Goal: Information Seeking & Learning: Learn about a topic

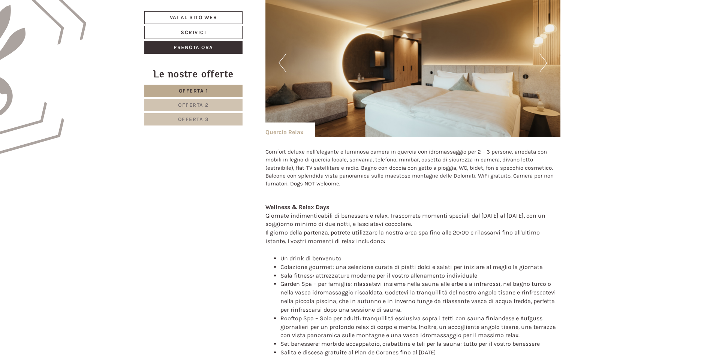
scroll to position [487, 0]
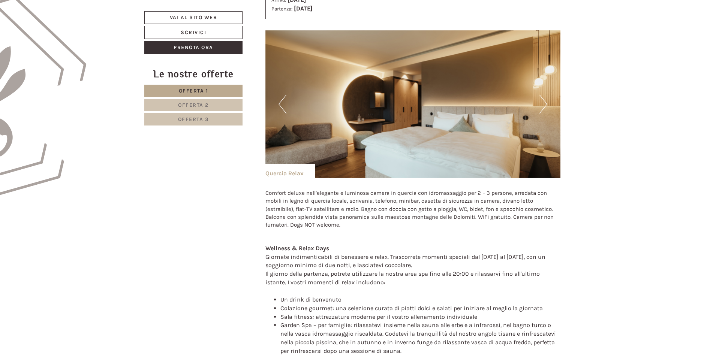
click at [544, 105] on button "Next" at bounding box center [543, 104] width 8 height 19
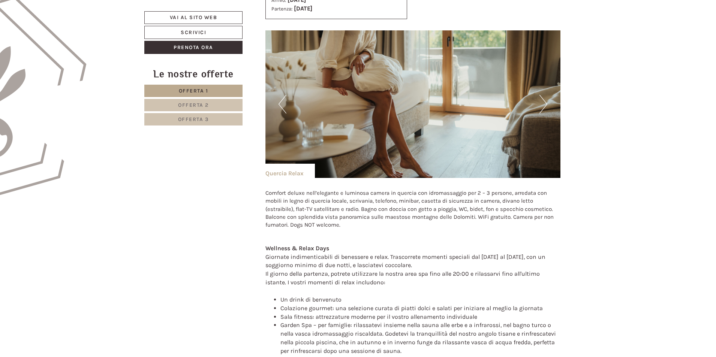
click at [544, 105] on button "Next" at bounding box center [543, 104] width 8 height 19
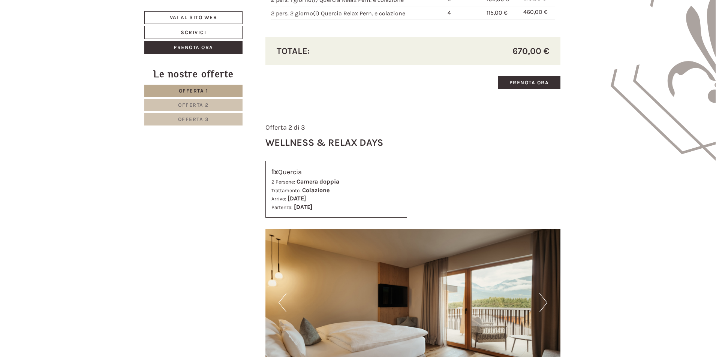
scroll to position [1049, 0]
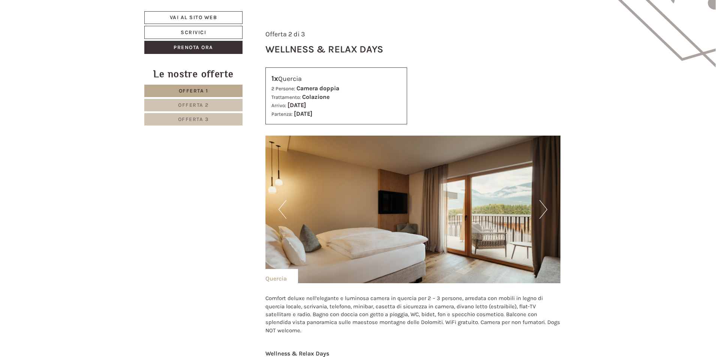
click at [544, 210] on button "Next" at bounding box center [543, 209] width 8 height 19
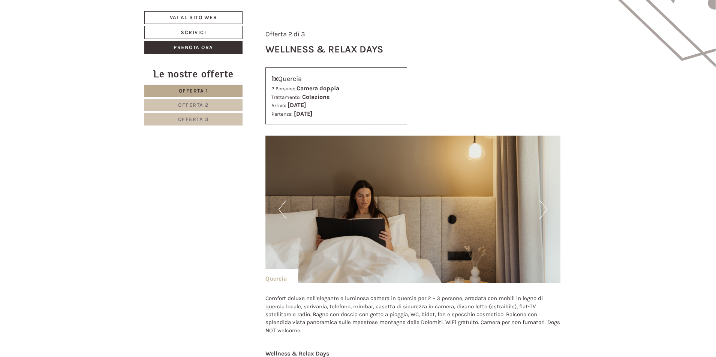
click at [544, 210] on button "Next" at bounding box center [543, 209] width 8 height 19
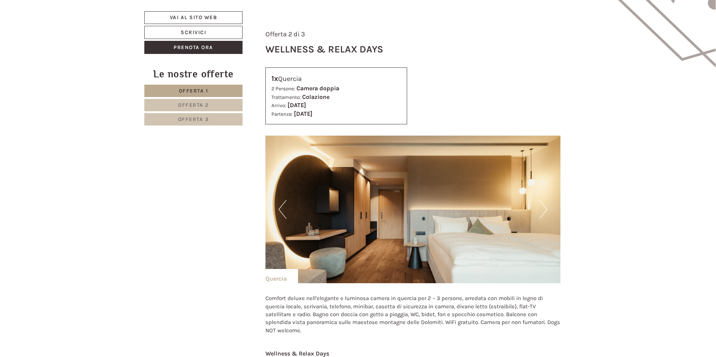
click at [544, 210] on button "Next" at bounding box center [543, 209] width 8 height 19
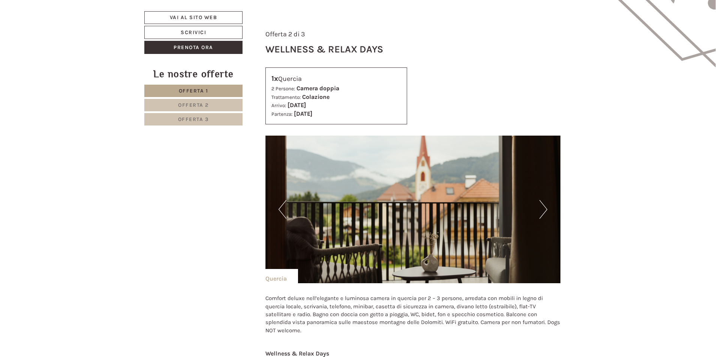
click at [544, 210] on button "Next" at bounding box center [543, 209] width 8 height 19
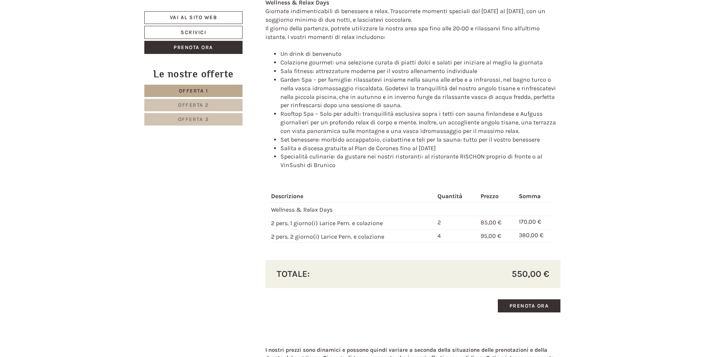
scroll to position [2061, 0]
drag, startPoint x: 567, startPoint y: 241, endPoint x: 415, endPoint y: 191, distance: 160.5
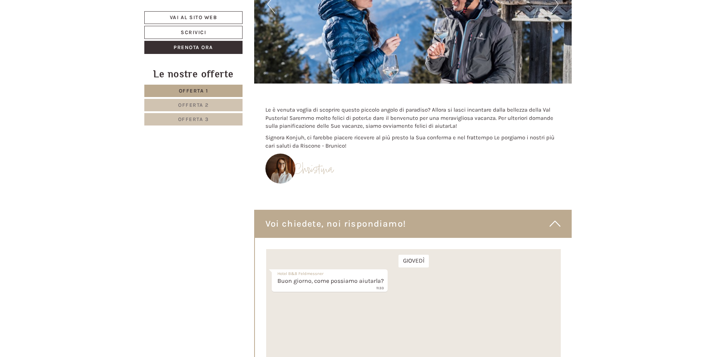
scroll to position [4534, 0]
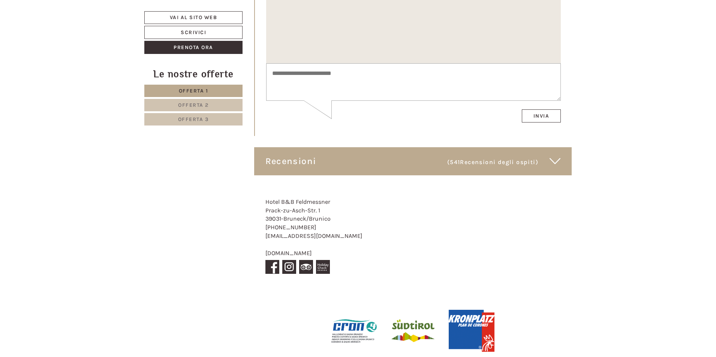
drag, startPoint x: 320, startPoint y: 216, endPoint x: 258, endPoint y: 220, distance: 62.7
click at [258, 220] on div "Hotel B&B Feldmessner Prack-zu-Asch-Str. 1 39031 - Bruneck/Brunico [PHONE_NUMBE…" at bounding box center [320, 237] width 132 height 101
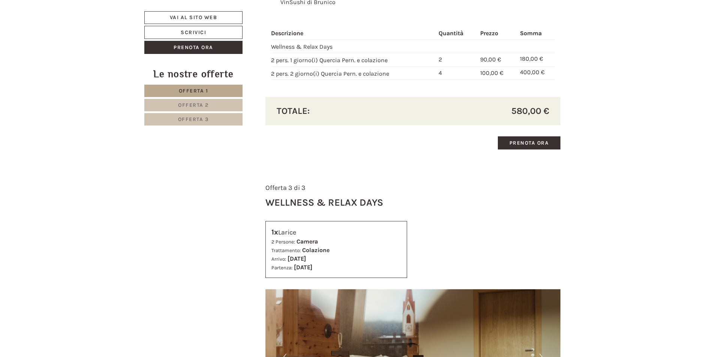
scroll to position [1475, 0]
